Goal: Transaction & Acquisition: Purchase product/service

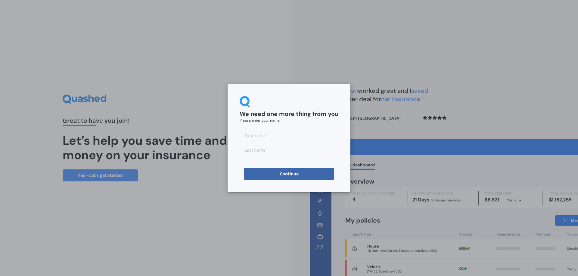
click at [276, 134] on input at bounding box center [288, 136] width 99 height 12
type input "[PERSON_NAME]"
click at [283, 173] on button "Continue" at bounding box center [289, 174] width 90 height 12
type input "Zou"
click at [264, 172] on button "Continue" at bounding box center [289, 174] width 90 height 12
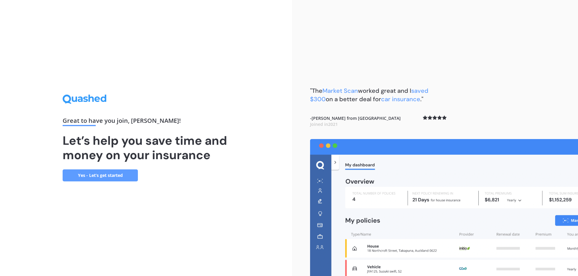
click at [114, 172] on link "Yes - Let’s get started" at bounding box center [100, 176] width 75 height 12
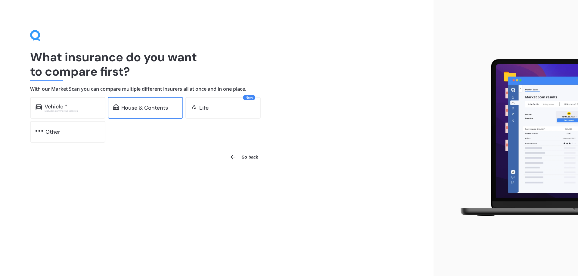
click at [136, 113] on div "House & Contents" at bounding box center [145, 108] width 75 height 22
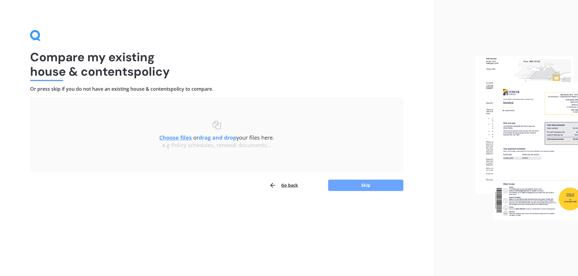
click at [376, 183] on button "Skip" at bounding box center [365, 185] width 75 height 11
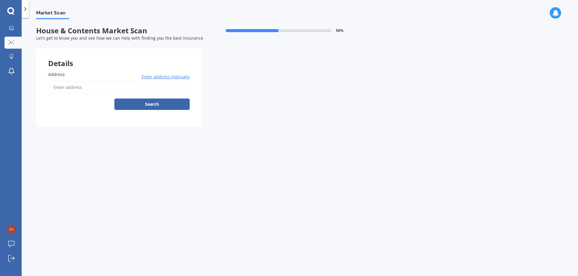
click at [114, 84] on input "Address" at bounding box center [118, 87] width 141 height 13
type input "[STREET_ADDRESS][PERSON_NAME]"
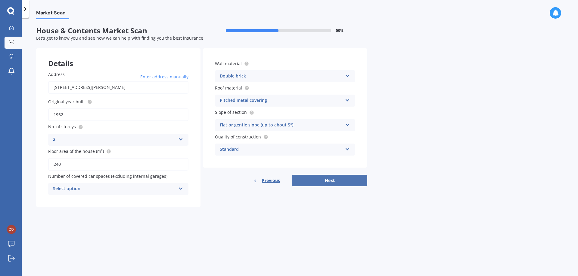
click at [329, 177] on button "Next" at bounding box center [329, 180] width 75 height 11
click at [109, 190] on div "Select option" at bounding box center [116, 189] width 120 height 7
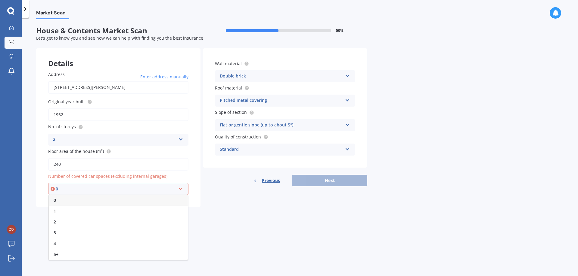
click at [103, 201] on div "0" at bounding box center [118, 200] width 139 height 11
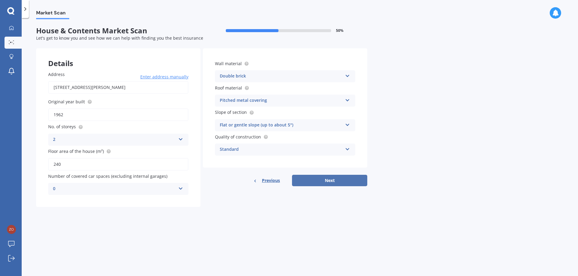
click at [355, 180] on button "Next" at bounding box center [329, 180] width 75 height 11
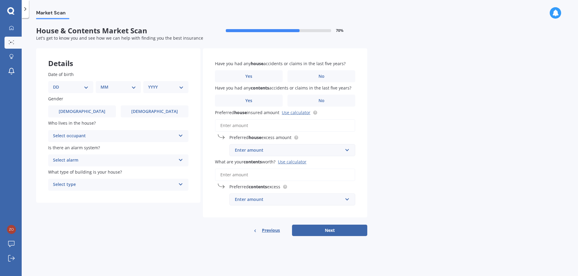
click at [70, 82] on div "DD 01 02 03 04 05 06 07 08 09 10 11 12 13 14 15 16 17 18 19 20 21 22 23 24 25 2…" at bounding box center [70, 87] width 45 height 12
click at [74, 91] on div "DD 01 02 03 04 05 06 07 08 09 10 11 12 13 14 15 16 17 18 19 20 21 22 23 24 25 2…" at bounding box center [70, 87] width 45 height 12
click at [72, 87] on select "DD 01 02 03 04 05 06 07 08 09 10 11 12 13 14 15 16 17 18 19 20 21 22 23 24 25 2…" at bounding box center [70, 87] width 35 height 7
select select "25"
click at [114, 88] on select "MM 01 02 03 04 05 06 07 08 09 10 11 12" at bounding box center [117, 87] width 35 height 7
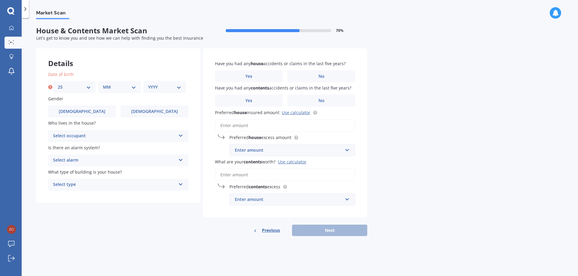
select select "02"
click at [161, 87] on select "YYYY 2009 2008 2007 2006 2005 2004 2003 2002 2001 2000 1999 1998 1997 1996 1995…" at bounding box center [164, 87] width 33 height 7
select select "1995"
click at [148, 84] on select "YYYY 2009 2008 2007 2006 2005 2004 2003 2002 2001 2000 1999 1998 1997 1996 1995…" at bounding box center [164, 87] width 33 height 7
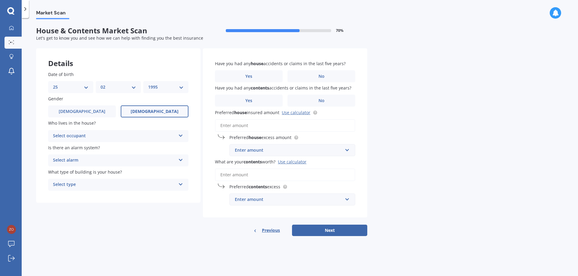
click at [140, 112] on label "[DEMOGRAPHIC_DATA]" at bounding box center [155, 112] width 68 height 12
click at [0, 0] on input "[DEMOGRAPHIC_DATA]" at bounding box center [0, 0] width 0 height 0
click at [109, 138] on div "Select occupant" at bounding box center [114, 136] width 123 height 7
click at [112, 160] on div "Owner + Boarder" at bounding box center [118, 158] width 140 height 11
click at [110, 151] on label "Is there an alarm system?" at bounding box center [117, 148] width 138 height 6
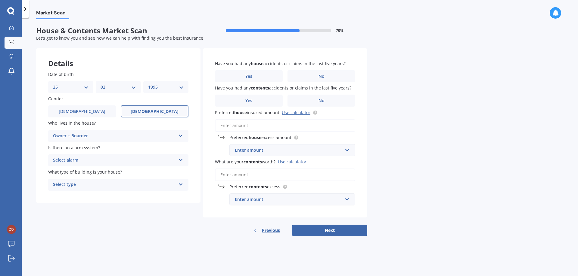
click at [111, 162] on div "Select alarm" at bounding box center [114, 160] width 123 height 7
click at [99, 185] on div "Yes, not monitored" at bounding box center [118, 183] width 140 height 11
click at [99, 178] on div "What type of building is your house? Select type Freestanding Multi-unit (in a …" at bounding box center [118, 180] width 140 height 22
click at [100, 183] on div "Select type" at bounding box center [114, 184] width 123 height 7
click at [101, 160] on div "Yes, not monitored" at bounding box center [114, 160] width 123 height 7
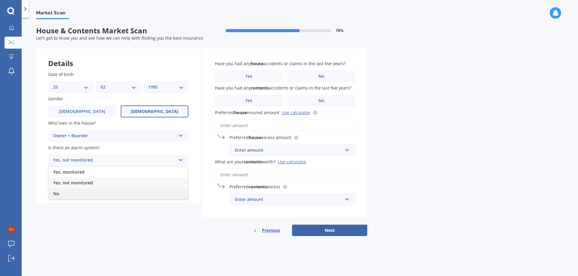
click at [89, 194] on div "No" at bounding box center [118, 194] width 140 height 11
click at [86, 185] on div "Freestanding" at bounding box center [114, 184] width 123 height 7
click at [82, 159] on div "No" at bounding box center [114, 160] width 123 height 7
click at [82, 172] on span "Yes, monitored" at bounding box center [68, 172] width 31 height 6
click at [81, 160] on div "Yes, monitored" at bounding box center [114, 160] width 123 height 7
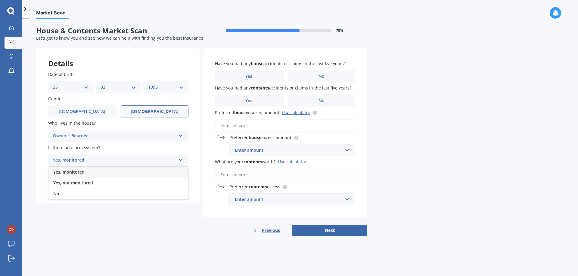
click at [81, 160] on div "Yes, monitored" at bounding box center [114, 160] width 123 height 7
click at [85, 165] on div "Yes, monitored Yes, monitored Yes, not monitored No" at bounding box center [118, 161] width 140 height 12
click at [86, 170] on div "Yes, monitored" at bounding box center [118, 172] width 140 height 11
click at [87, 185] on div "Freestanding" at bounding box center [114, 184] width 123 height 7
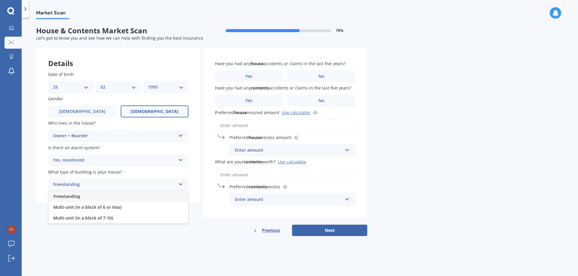
click at [87, 184] on div "Freestanding" at bounding box center [114, 184] width 123 height 7
click at [331, 79] on label "No" at bounding box center [321, 76] width 68 height 12
click at [0, 0] on input "No" at bounding box center [0, 0] width 0 height 0
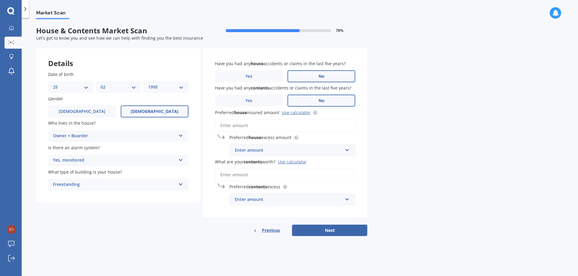
click at [332, 102] on label "No" at bounding box center [321, 101] width 68 height 12
click at [0, 0] on input "No" at bounding box center [0, 0] width 0 height 0
click at [253, 124] on input "Preferred house insured amount Use calculator" at bounding box center [285, 125] width 140 height 13
click at [304, 113] on link "Use calculator" at bounding box center [296, 113] width 29 height 6
click at [248, 128] on input "Preferred house insured amount Use calculator" at bounding box center [285, 125] width 140 height 13
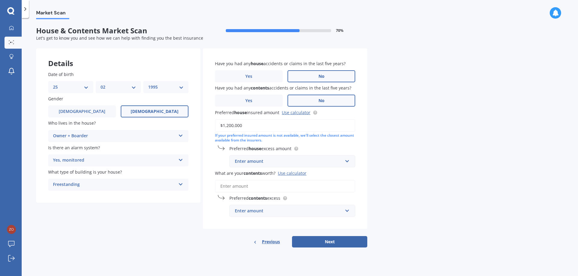
type input "$1,200,000"
click at [336, 139] on div "If your preferred insured amount is not available, we'll select the closest amo…" at bounding box center [285, 138] width 140 height 10
click at [319, 160] on div "Enter amount" at bounding box center [289, 161] width 108 height 7
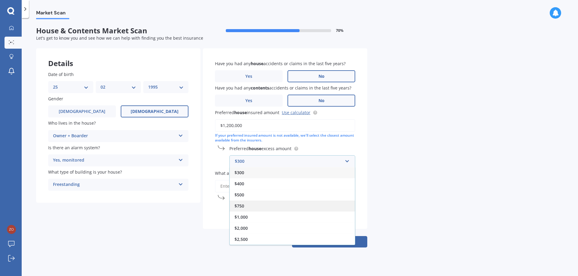
click at [297, 205] on div "$750" at bounding box center [291, 206] width 125 height 11
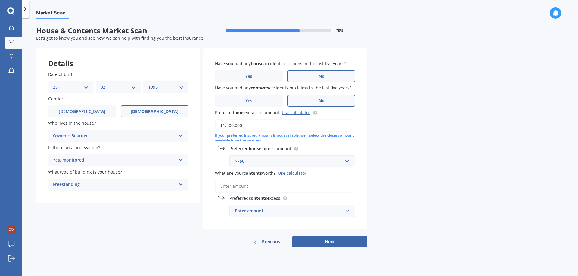
click at [285, 184] on input "What are your contents worth? Use calculator" at bounding box center [285, 186] width 140 height 13
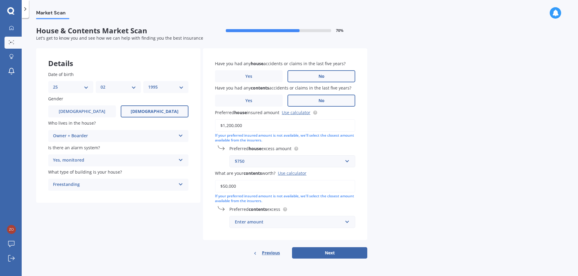
type input "$50,000"
click at [325, 220] on div "Enter amount" at bounding box center [289, 222] width 108 height 7
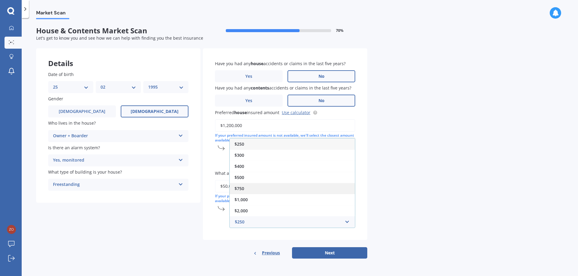
click at [305, 186] on div "$750" at bounding box center [291, 188] width 125 height 11
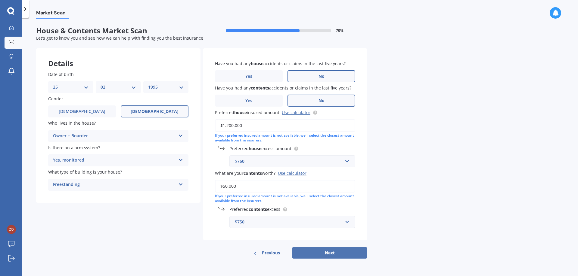
click at [332, 254] on button "Next" at bounding box center [329, 253] width 75 height 11
select select "25"
select select "02"
select select "1995"
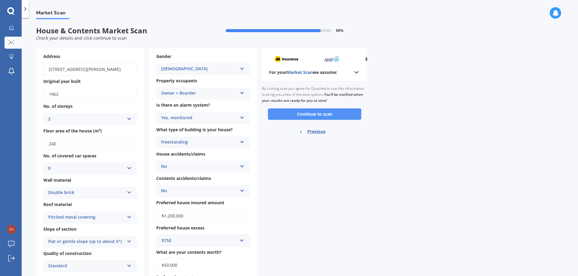
click at [290, 111] on button "Continue to scan" at bounding box center [314, 114] width 93 height 11
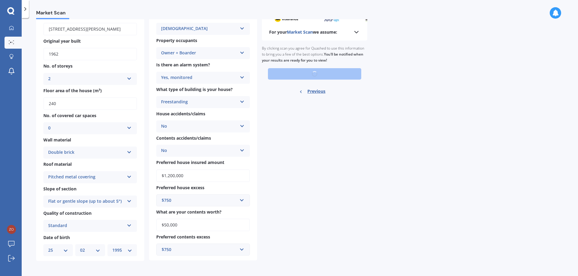
scroll to position [41, 0]
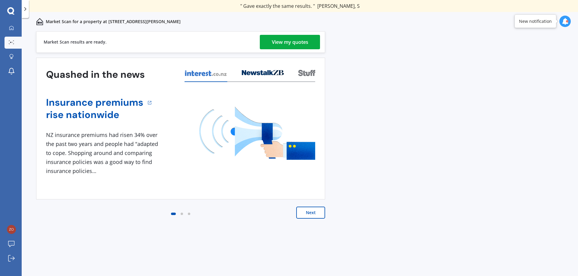
click at [268, 37] on link "View my quotes" at bounding box center [290, 42] width 60 height 14
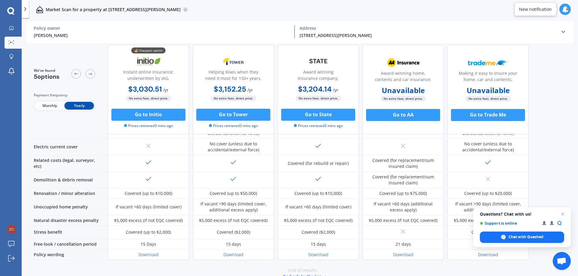
scroll to position [225, 0]
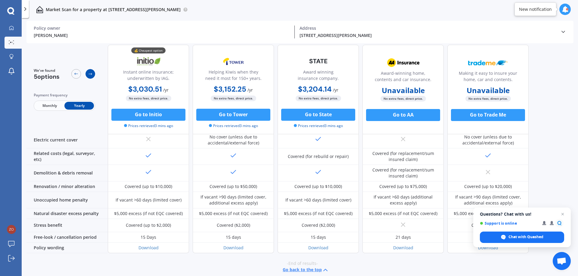
click at [90, 75] on icon at bounding box center [90, 74] width 5 height 5
click at [74, 75] on icon at bounding box center [76, 74] width 5 height 5
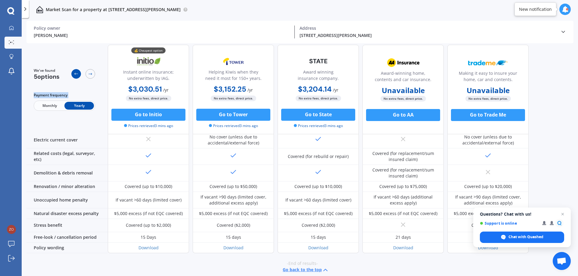
click at [74, 75] on icon at bounding box center [76, 74] width 5 height 5
click at [41, 128] on div "We've found 5 options Payment frequency Monthly Yearly" at bounding box center [66, 90] width 81 height 90
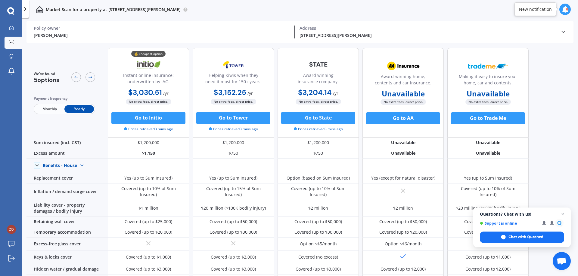
scroll to position [0, 0]
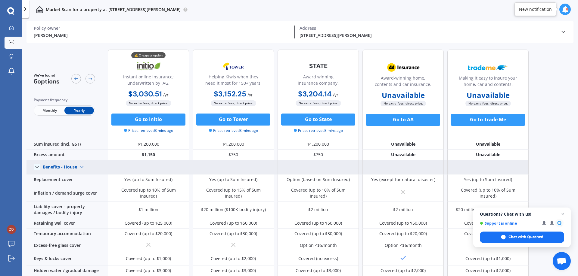
click at [51, 168] on div "Benefits - House" at bounding box center [60, 167] width 34 height 5
click at [60, 188] on span "Benefits - Contents" at bounding box center [67, 189] width 38 height 6
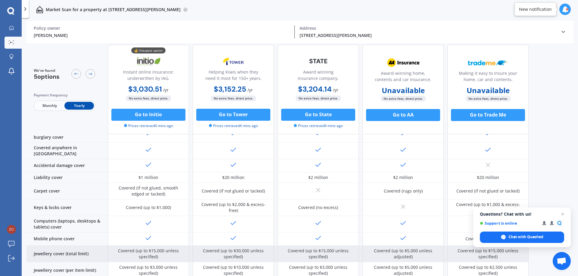
scroll to position [90, 0]
